Goal: Task Accomplishment & Management: Manage account settings

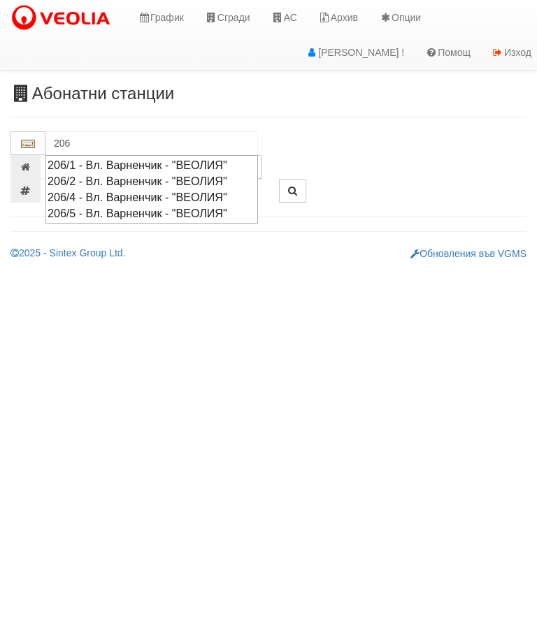
click at [131, 191] on div "206/4 - Вл. Варненчик - "ВЕОЛИЯ"" at bounding box center [152, 197] width 208 height 16
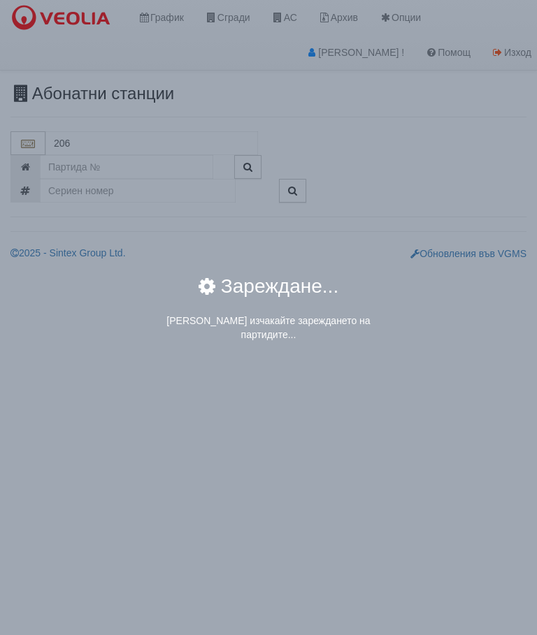
type input "206/4 - Вл. Варненчик - "ВЕОЛИЯ""
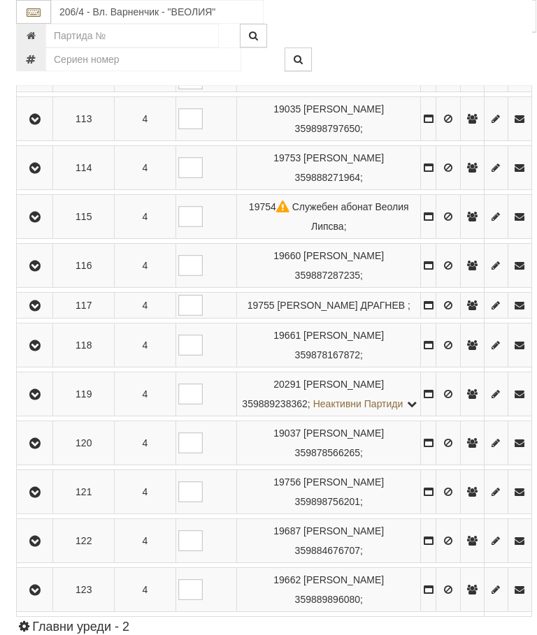
scroll to position [1091, 0]
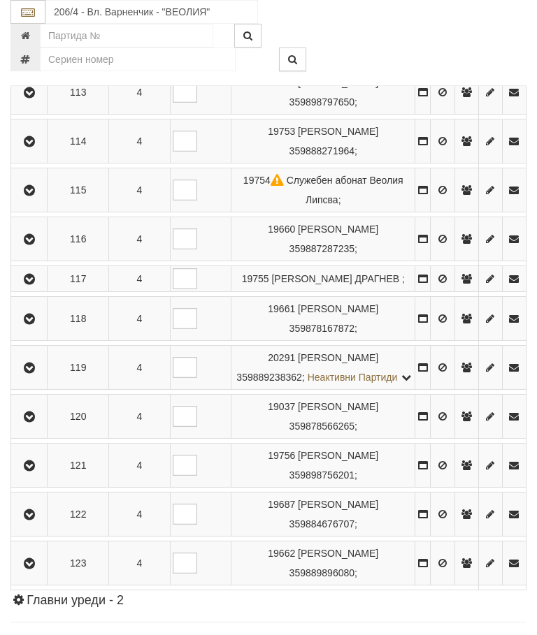
click at [40, 289] on button "button" at bounding box center [28, 278] width 31 height 21
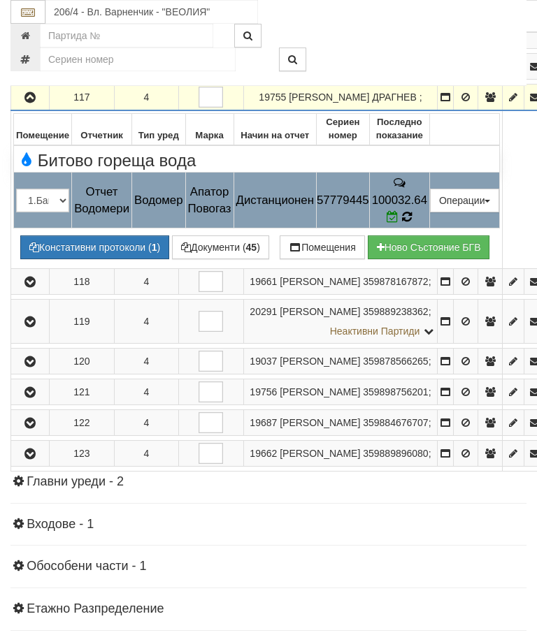
click at [402, 224] on span at bounding box center [393, 216] width 15 height 13
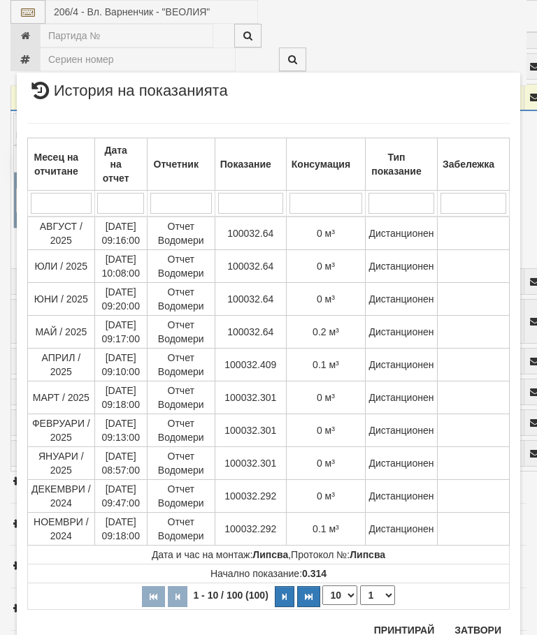
scroll to position [1704, 0]
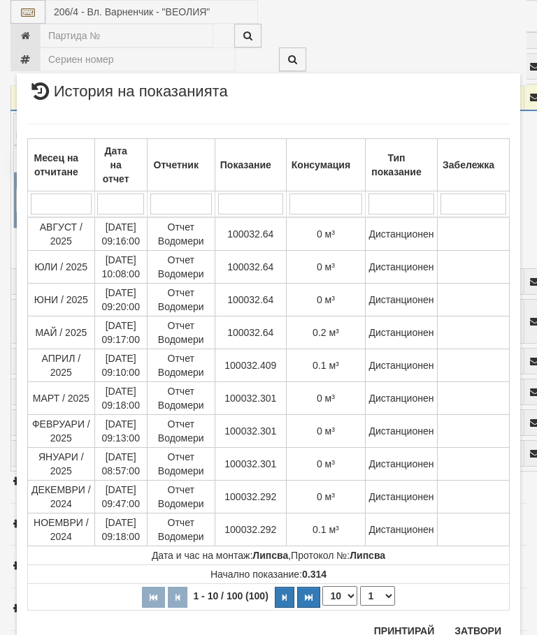
click at [381, 594] on select "1 2 3 4 5 6 7 8 9 10" at bounding box center [377, 596] width 35 height 20
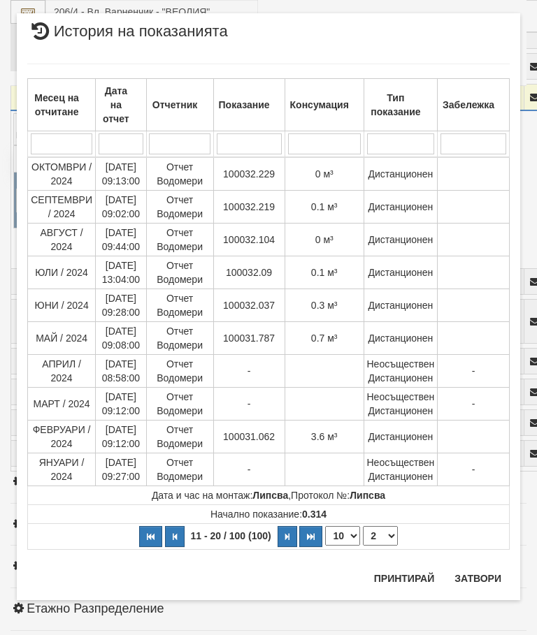
scroll to position [0, 0]
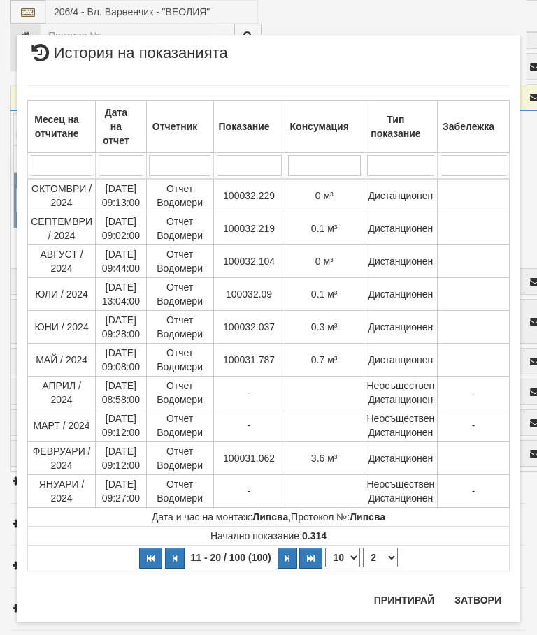
click at [383, 552] on select "1 2 3 4 5 6 7 8 9 10" at bounding box center [380, 558] width 35 height 20
select select "1"
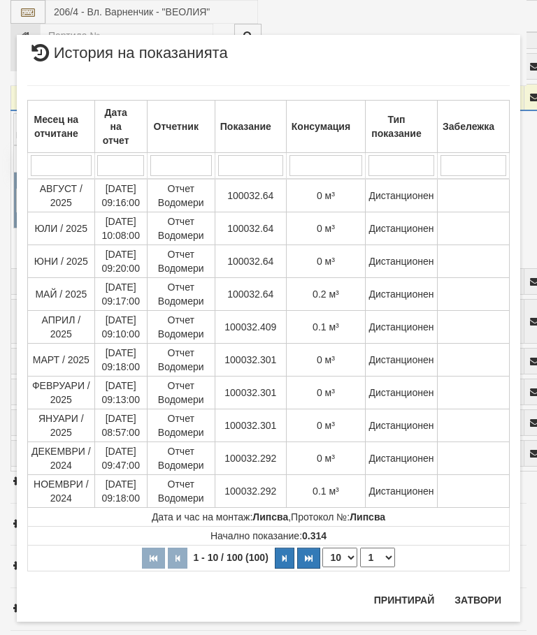
click at [484, 589] on button "Затвори" at bounding box center [478, 600] width 64 height 22
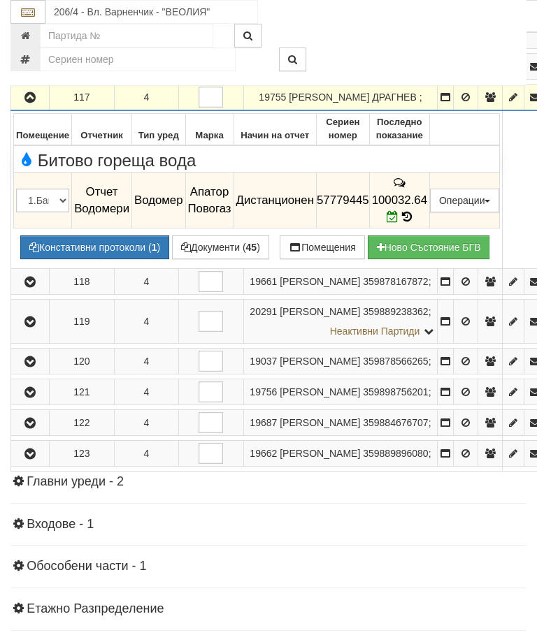
click at [0, 0] on button "Редакция / Протокол" at bounding box center [0, 0] width 0 height 0
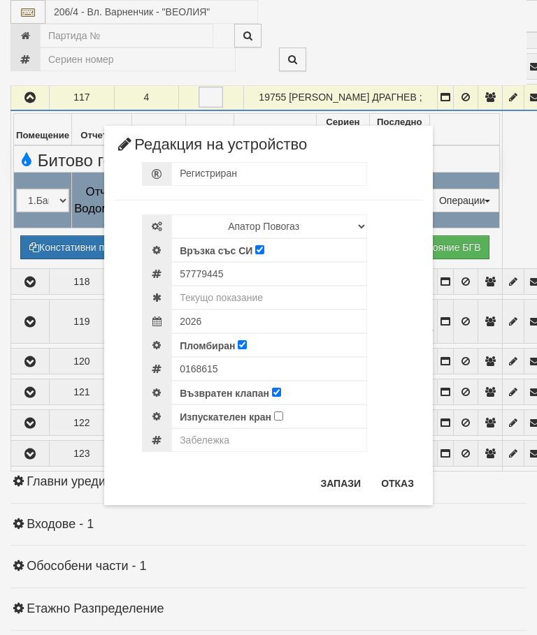
click at [406, 478] on button "Отказ" at bounding box center [397, 483] width 50 height 22
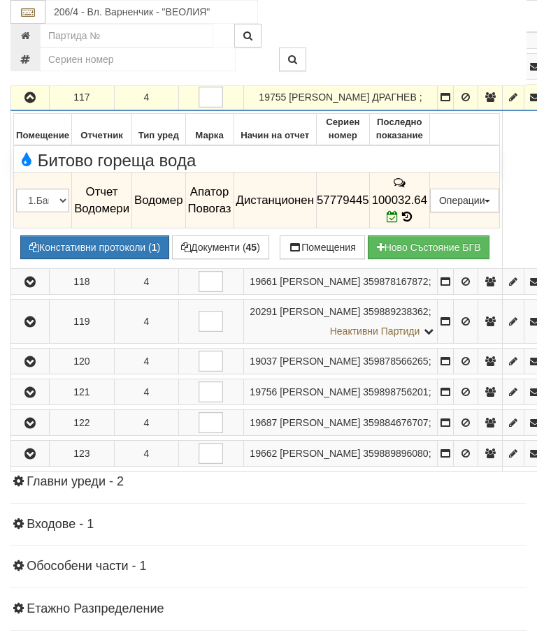
click at [30, 108] on button "button" at bounding box center [30, 97] width 34 height 21
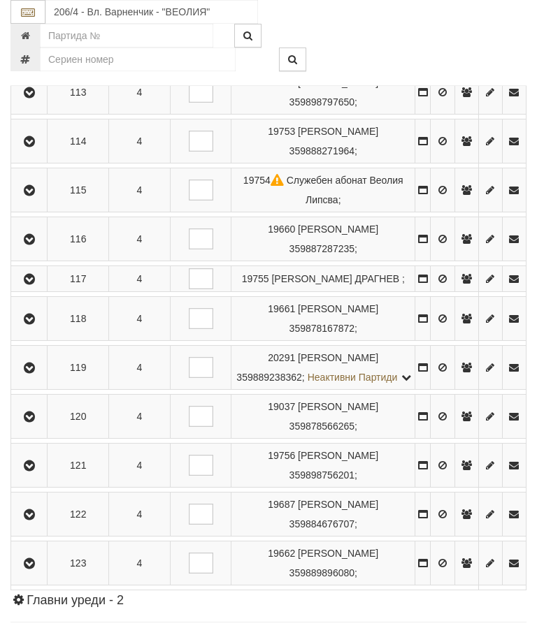
click at [34, 284] on icon "button" at bounding box center [29, 280] width 17 height 10
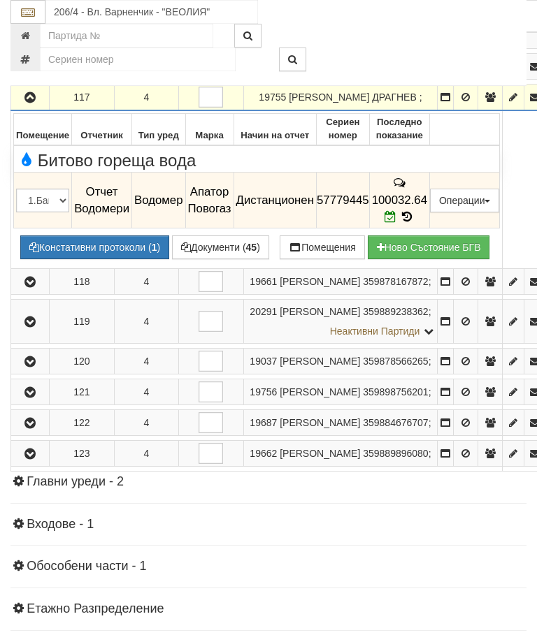
click at [396, 223] on icon at bounding box center [390, 217] width 12 height 12
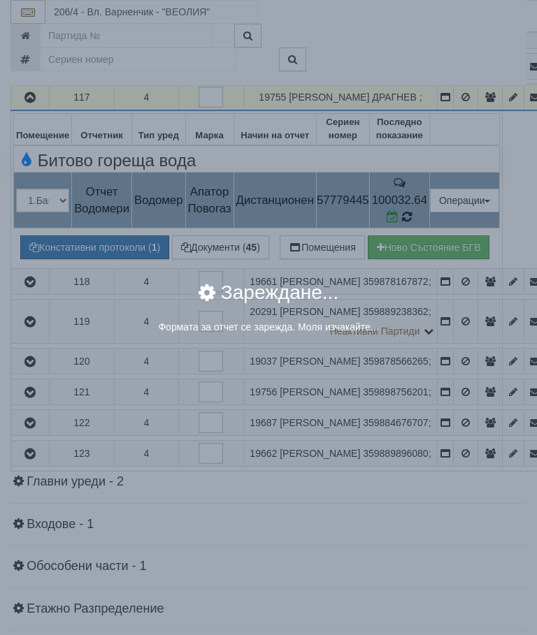
select select "ddb307f3-9e29-e611-80c1-afec7dc8e4eb"
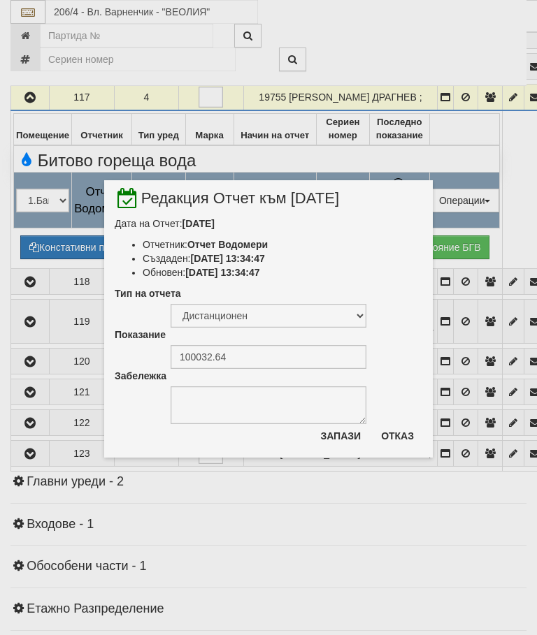
select select "10"
select select "1"
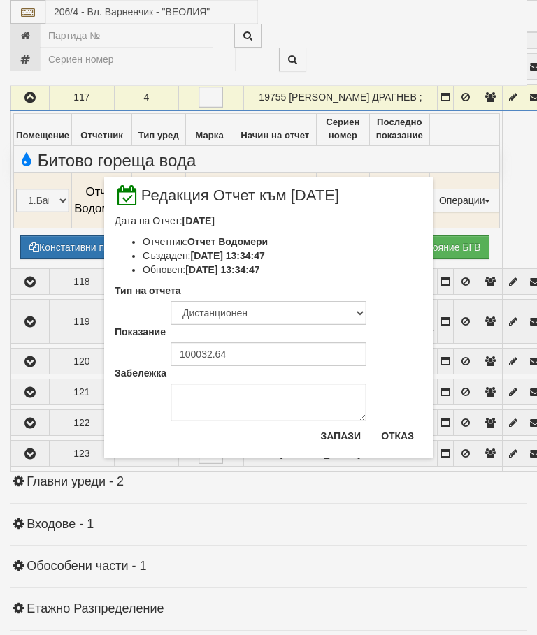
click at [399, 435] on button "Отказ" at bounding box center [397, 436] width 50 height 22
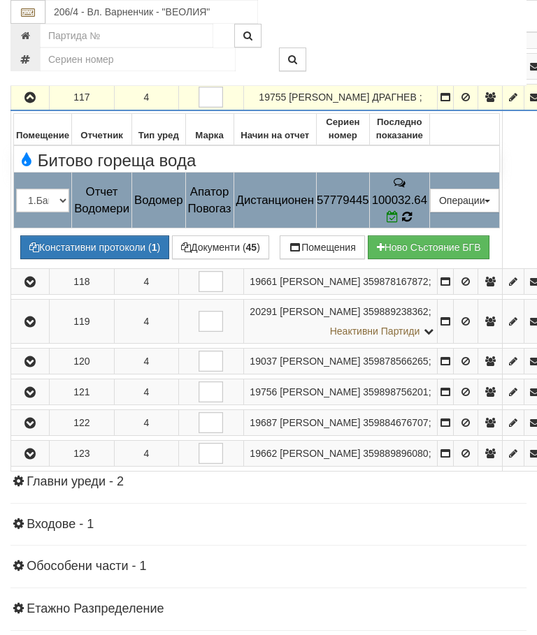
click at [412, 224] on icon at bounding box center [407, 217] width 10 height 13
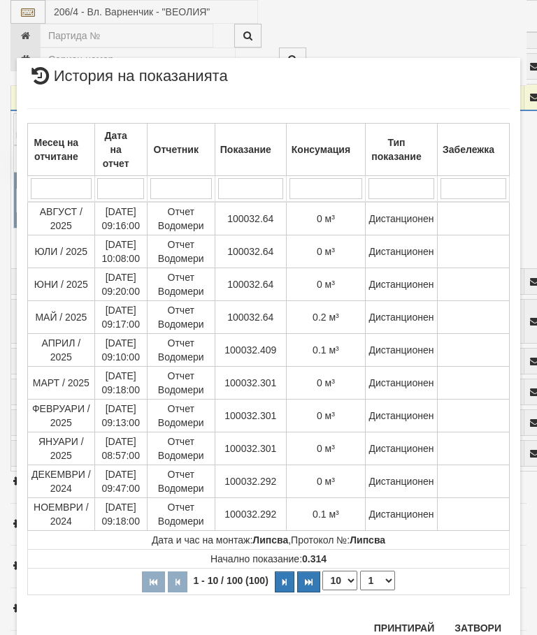
scroll to position [1544, 0]
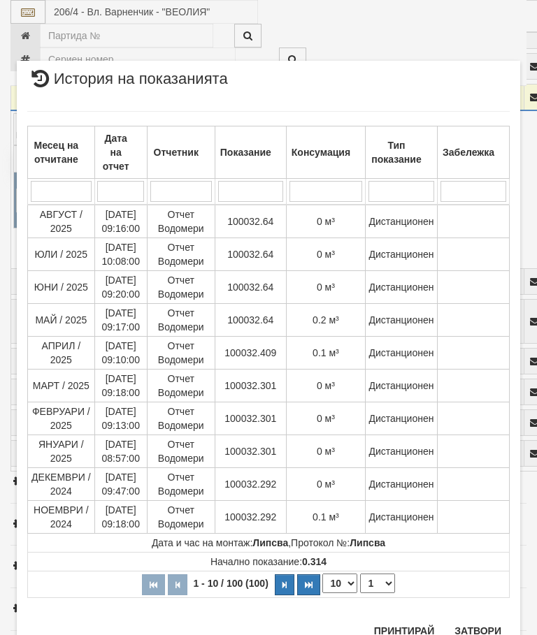
click at [382, 586] on select "1 2 3 4 5 6 7 8 9 10" at bounding box center [377, 584] width 35 height 20
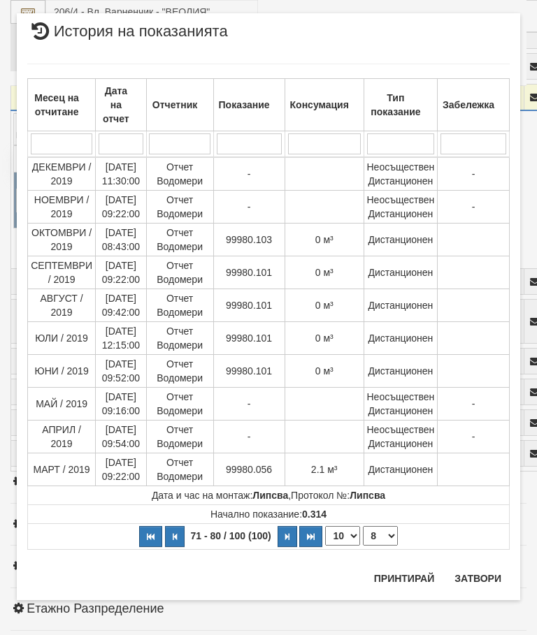
scroll to position [0, 0]
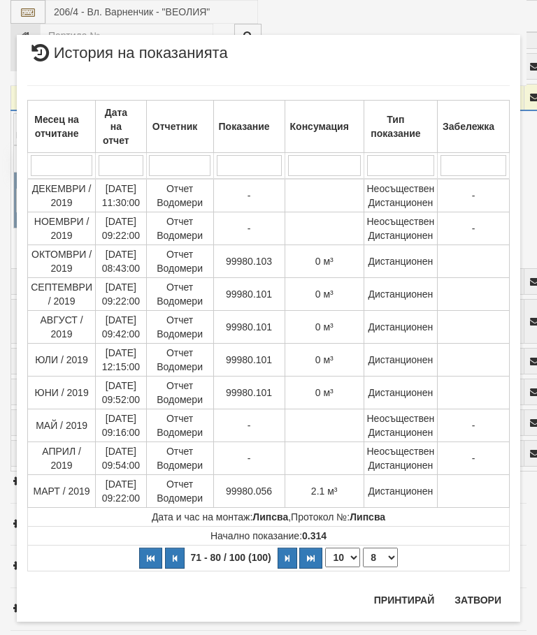
click at [385, 556] on select "1 2 3 4 5 6 7 8 9 10" at bounding box center [380, 558] width 35 height 20
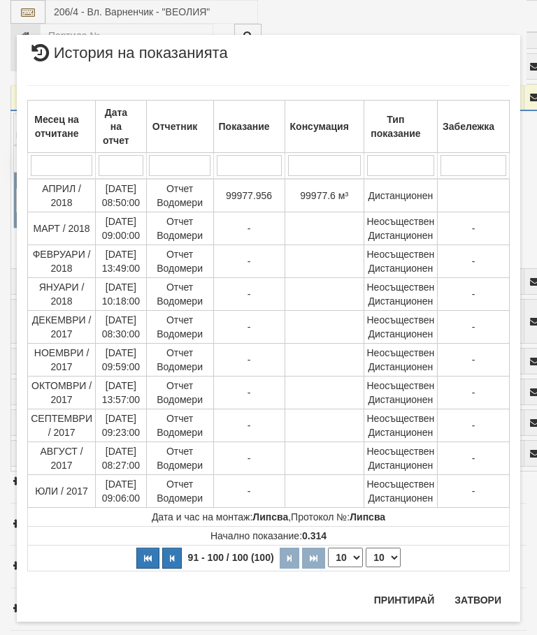
click at [382, 554] on select "1 2 3 4 5 6 7 8 9 10" at bounding box center [382, 558] width 35 height 20
select select "4"
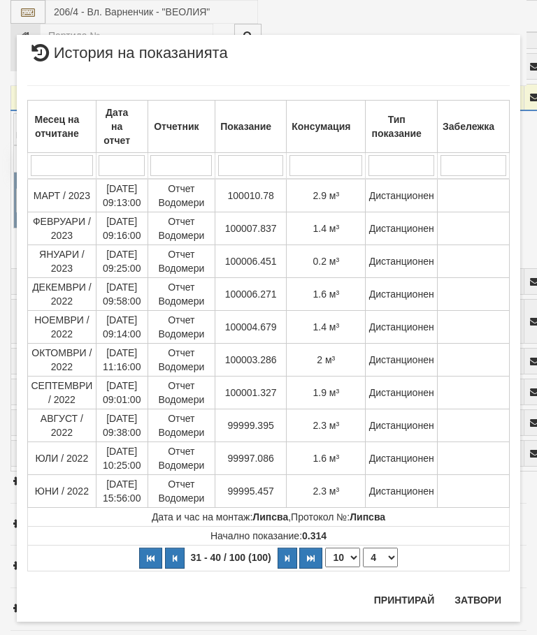
click at [467, 594] on button "Затвори" at bounding box center [478, 600] width 64 height 22
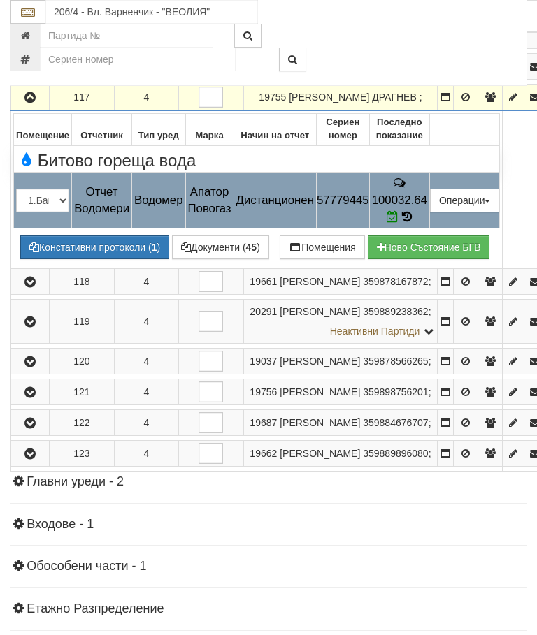
click at [30, 103] on icon "button" at bounding box center [30, 98] width 17 height 10
